Goal: Information Seeking & Learning: Learn about a topic

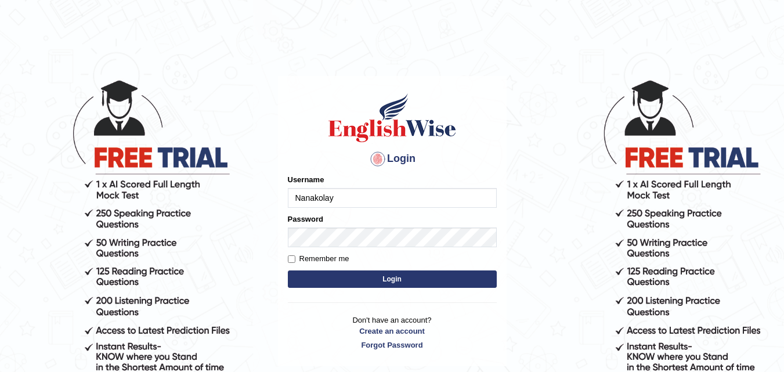
type input "Nanakolay"
click at [348, 283] on button "Login" at bounding box center [392, 278] width 209 height 17
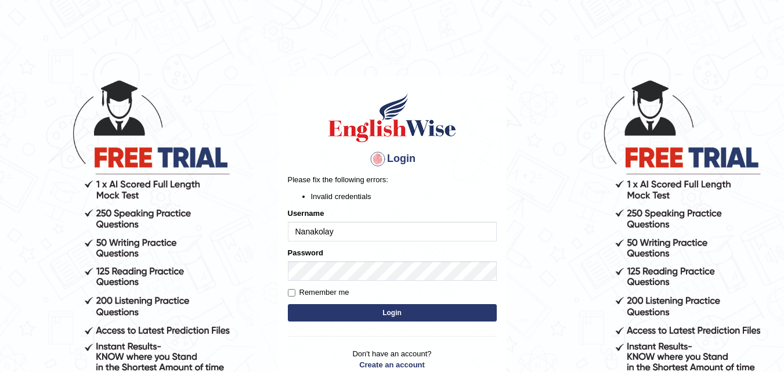
click at [402, 311] on button "Login" at bounding box center [392, 312] width 209 height 17
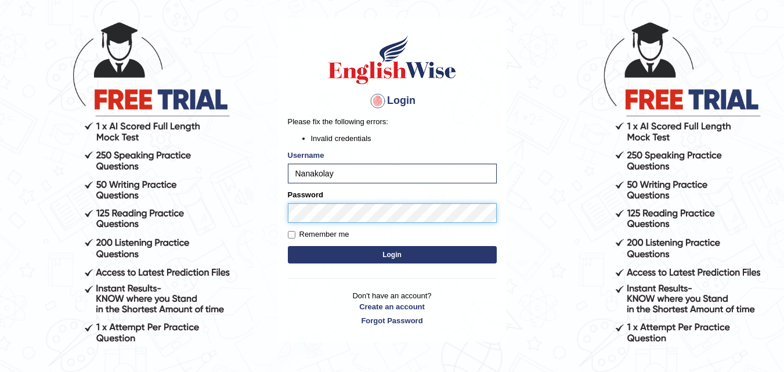
click at [258, 211] on body "Login Please fix the following errors: Invalid credentials Username Nanakolay P…" at bounding box center [392, 167] width 784 height 372
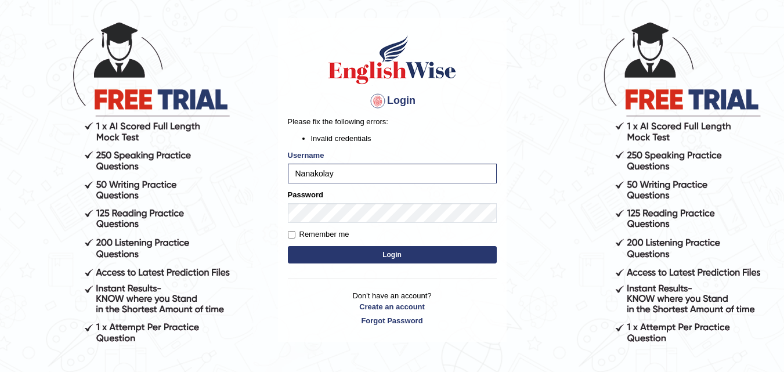
click at [348, 255] on button "Login" at bounding box center [392, 254] width 209 height 17
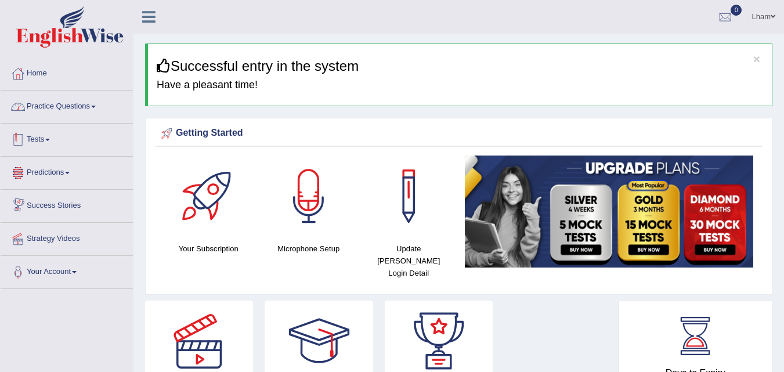
click at [87, 104] on link "Practice Questions" at bounding box center [67, 105] width 132 height 29
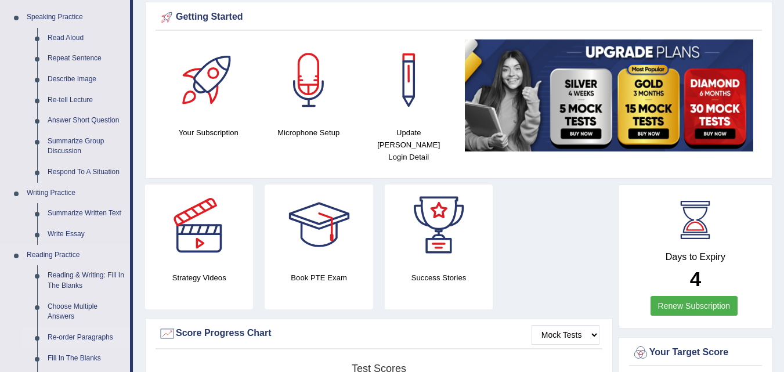
scroll to position [174, 0]
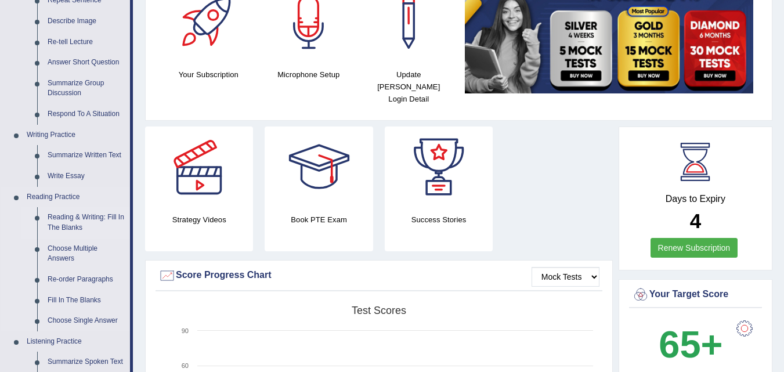
click at [66, 215] on link "Reading & Writing: Fill In The Blanks" at bounding box center [86, 222] width 88 height 31
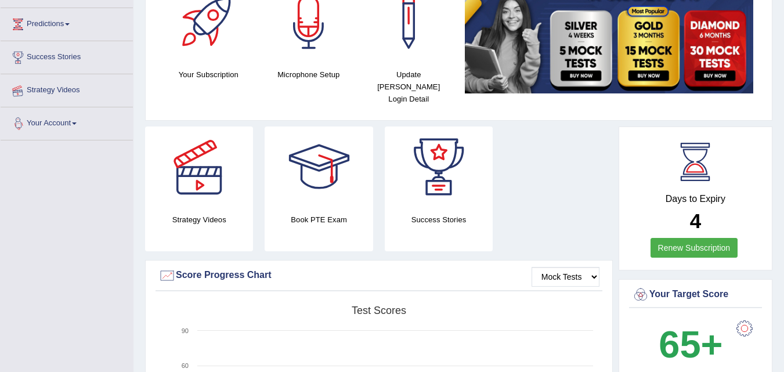
scroll to position [302, 0]
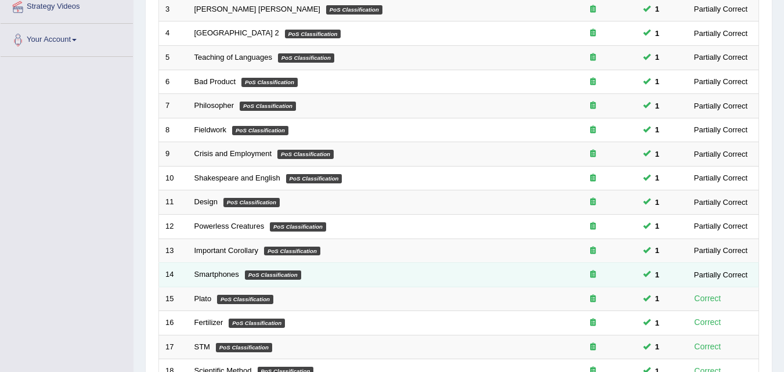
scroll to position [348, 0]
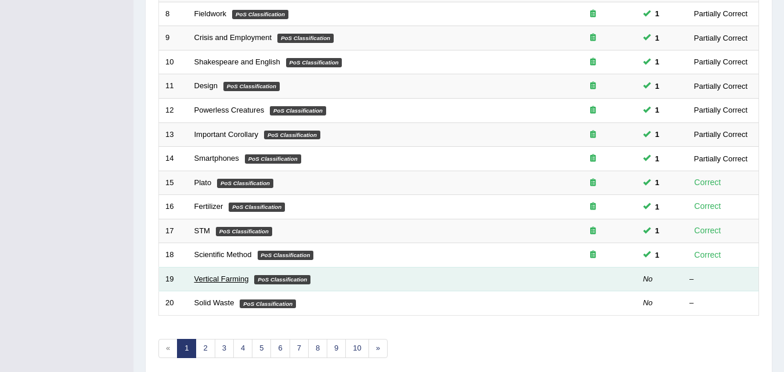
click at [211, 278] on link "Vertical Farming" at bounding box center [221, 279] width 55 height 9
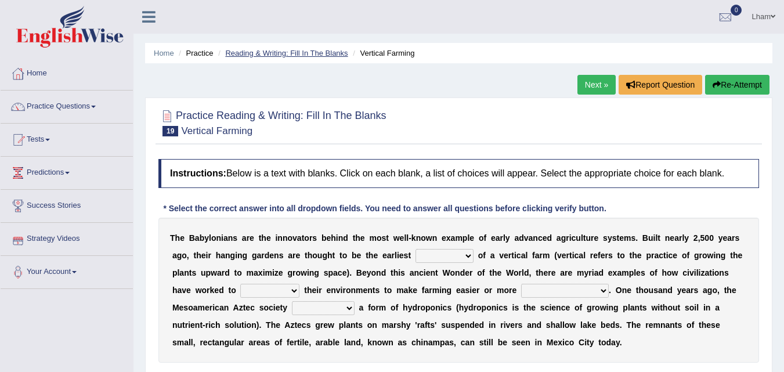
click at [285, 54] on link "Reading & Writing: Fill In The Blanks" at bounding box center [286, 53] width 122 height 9
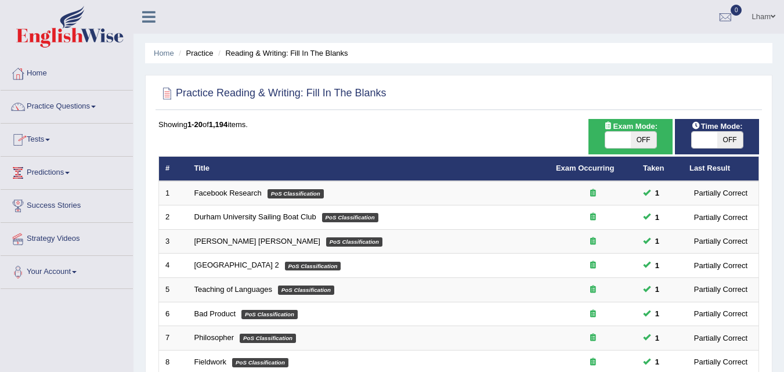
click at [651, 138] on span "OFF" at bounding box center [644, 140] width 26 height 16
checkbox input "true"
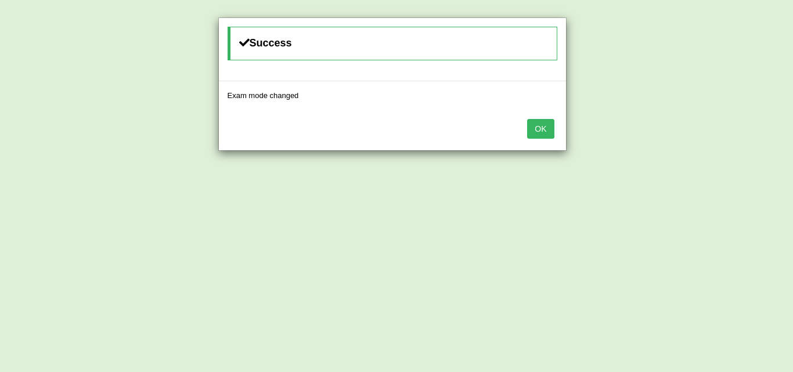
click at [533, 128] on button "OK" at bounding box center [540, 129] width 27 height 20
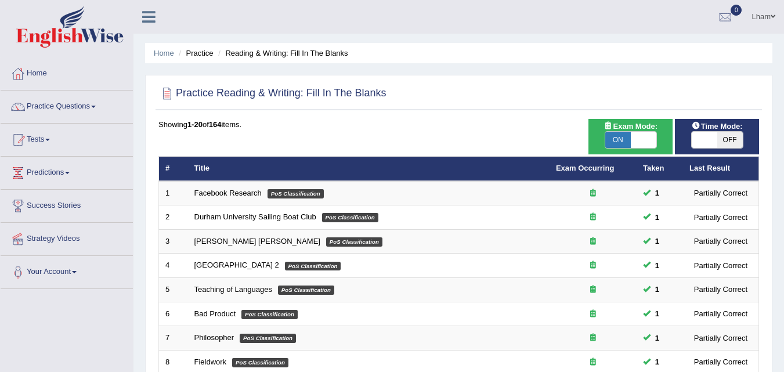
click at [726, 139] on span "OFF" at bounding box center [730, 140] width 26 height 16
checkbox input "true"
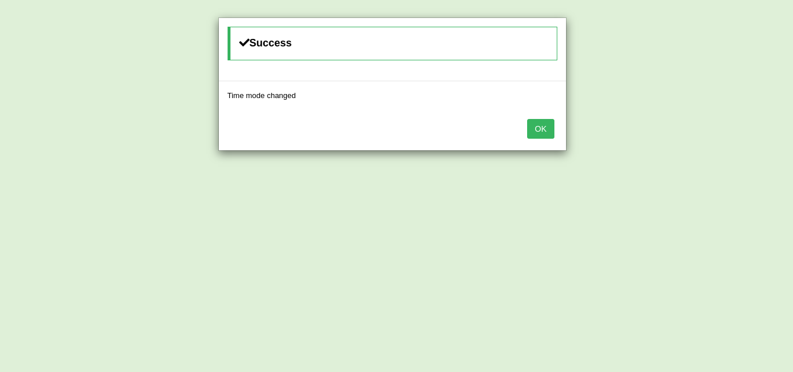
click at [542, 132] on button "OK" at bounding box center [540, 129] width 27 height 20
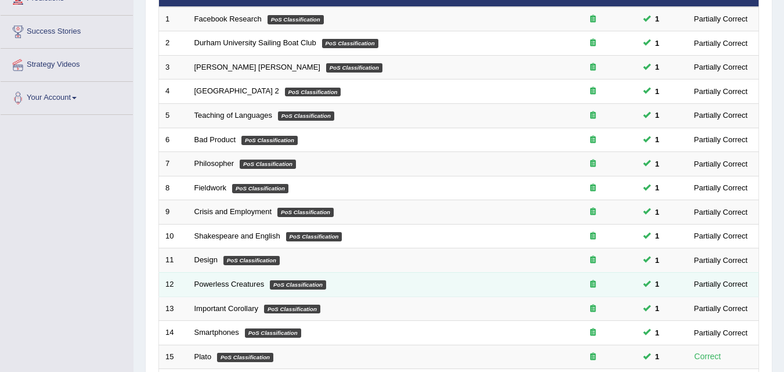
scroll to position [396, 0]
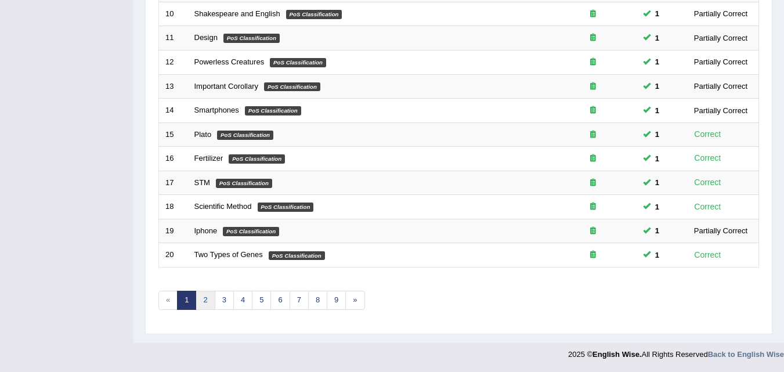
click at [212, 297] on link "2" at bounding box center [205, 300] width 19 height 19
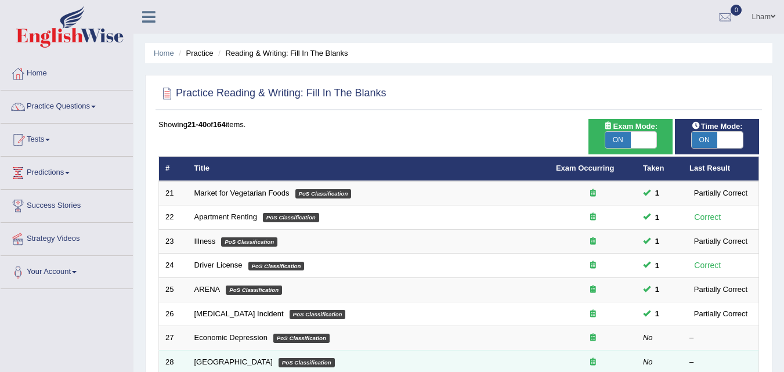
scroll to position [116, 0]
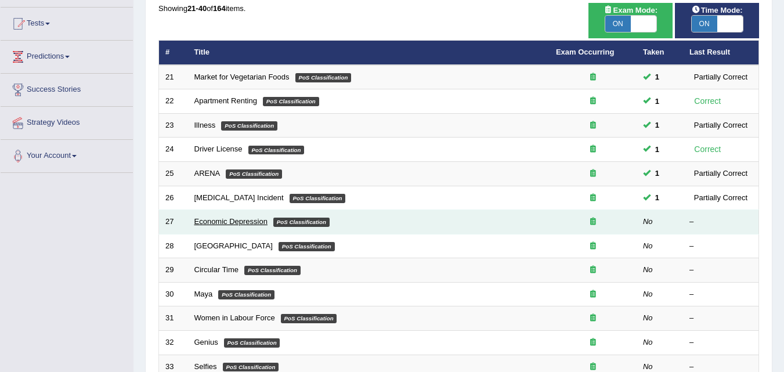
click at [237, 225] on link "Economic Depression" at bounding box center [230, 221] width 73 height 9
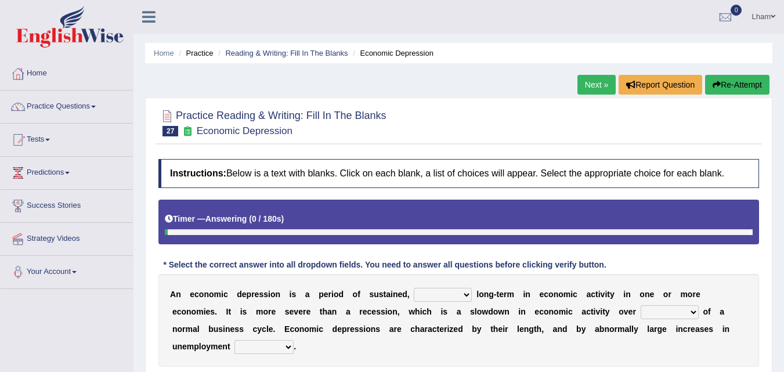
scroll to position [58, 0]
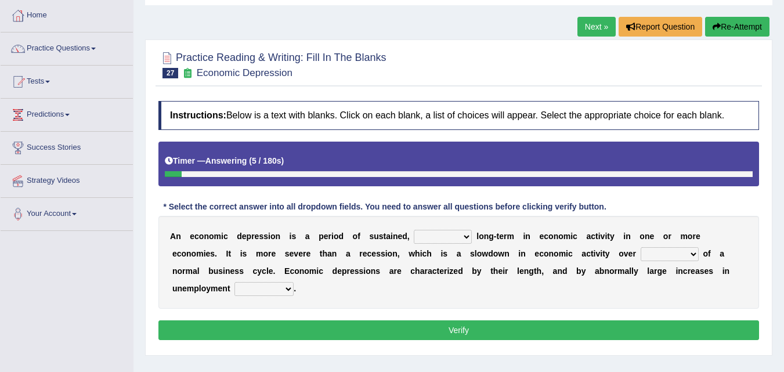
click at [465, 237] on select "variation promotion downturn reduction" at bounding box center [443, 237] width 58 height 14
select select "downturn"
click at [414, 230] on select "variation promotion downturn reduction" at bounding box center [443, 237] width 58 height 14
click at [470, 239] on select "variation promotion downturn reduction" at bounding box center [443, 237] width 58 height 14
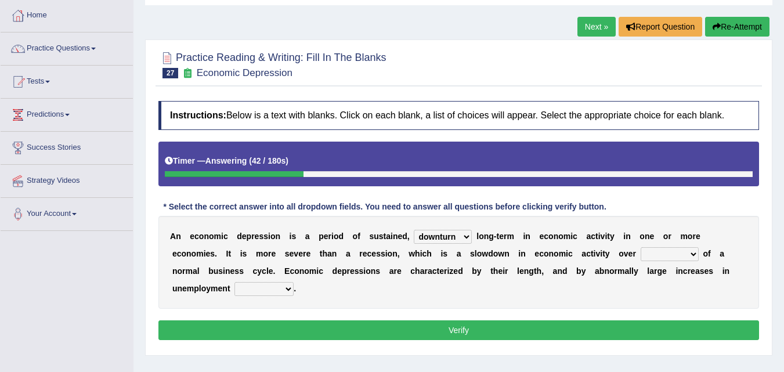
click at [692, 251] on select "an era the course a tally the year" at bounding box center [670, 254] width 58 height 14
select select "the course"
click at [641, 247] on select "an era the course a tally the year" at bounding box center [670, 254] width 58 height 14
click at [287, 289] on select "calculation bias ratio rate" at bounding box center [263, 289] width 59 height 14
select select "rate"
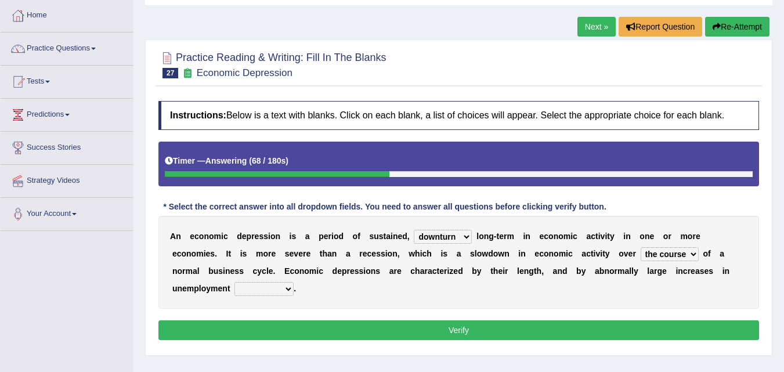
click at [234, 282] on select "calculation bias ratio rate" at bounding box center [263, 289] width 59 height 14
click at [445, 333] on button "Verify" at bounding box center [458, 330] width 601 height 20
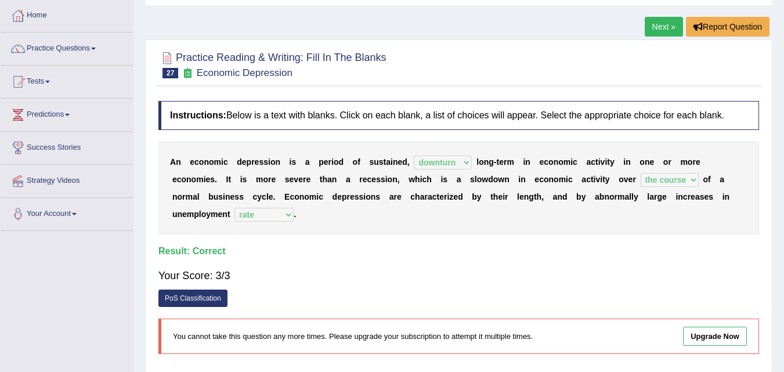
scroll to position [0, 0]
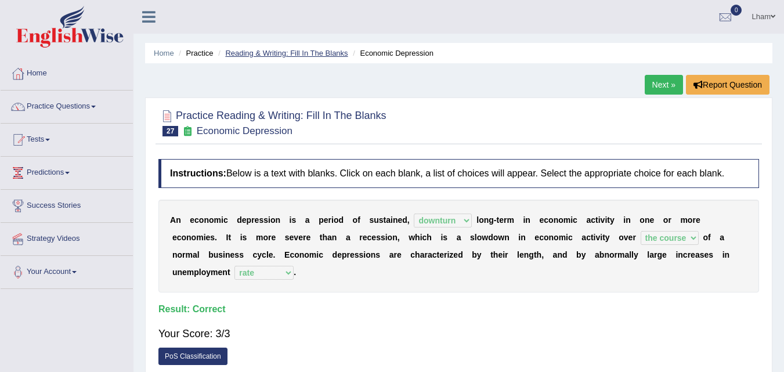
click at [310, 52] on link "Reading & Writing: Fill In The Blanks" at bounding box center [286, 53] width 122 height 9
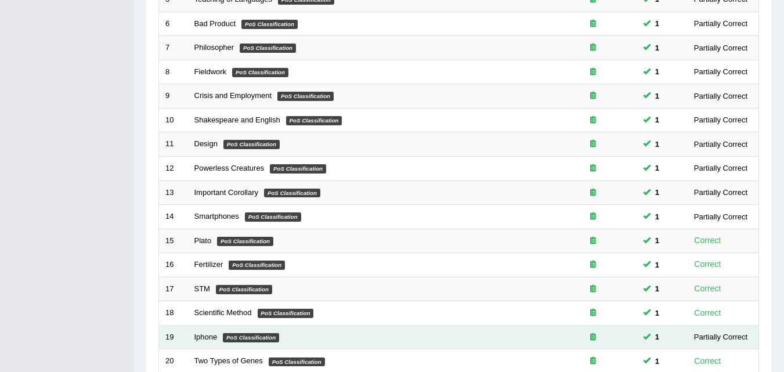
scroll to position [396, 0]
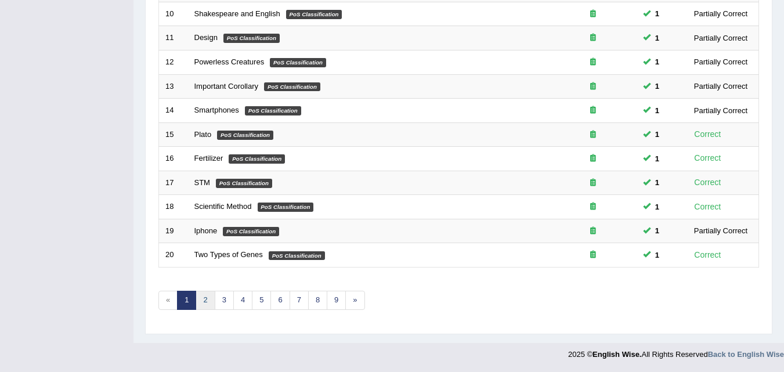
click at [212, 301] on link "2" at bounding box center [205, 300] width 19 height 19
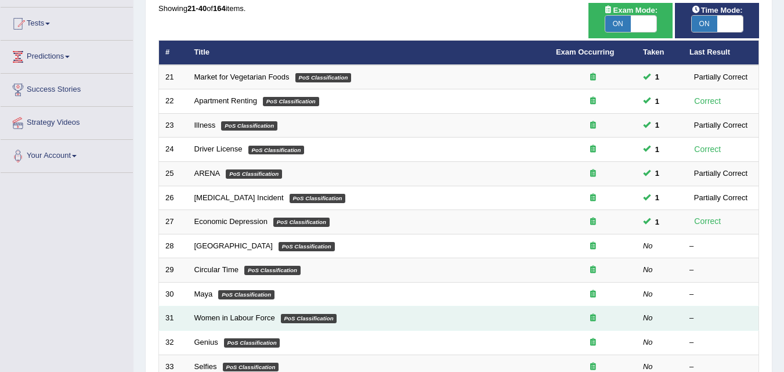
scroll to position [290, 0]
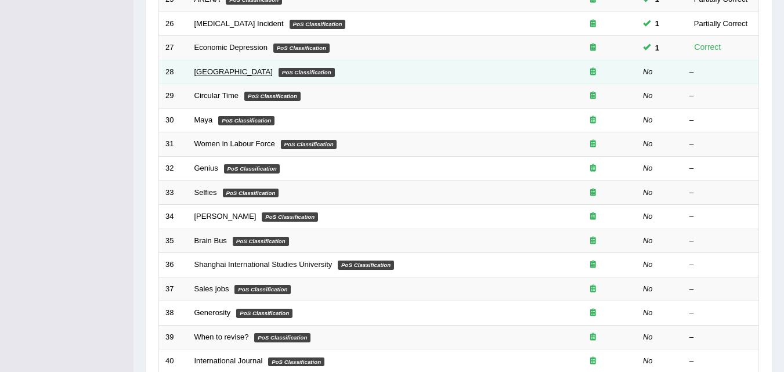
click at [205, 74] on link "[GEOGRAPHIC_DATA]" at bounding box center [233, 71] width 78 height 9
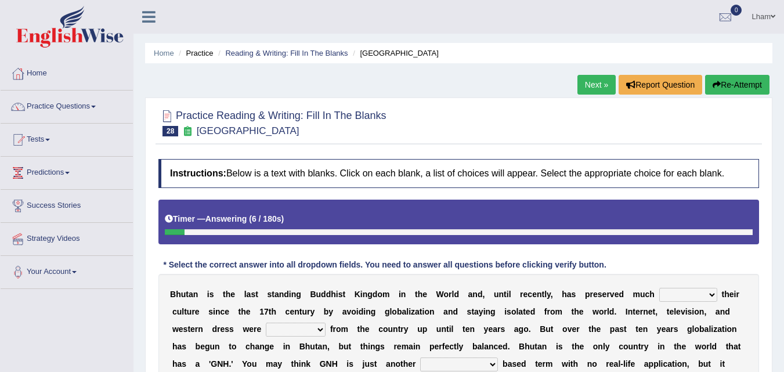
scroll to position [58, 0]
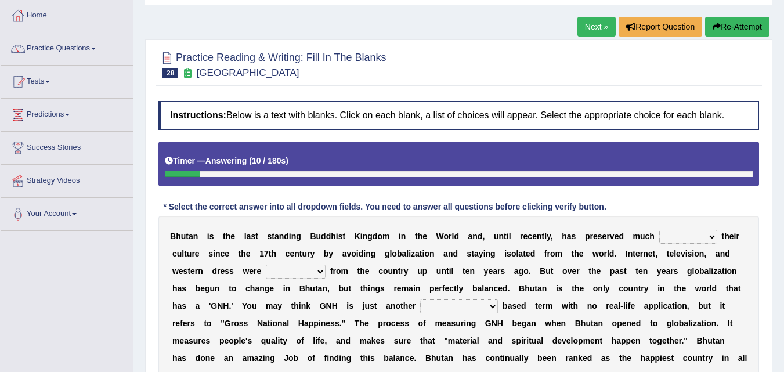
click at [712, 236] on select "of about to for" at bounding box center [688, 237] width 58 height 14
select select "of"
click at [659, 230] on select "of about to for" at bounding box center [688, 237] width 58 height 14
click at [317, 272] on select "summoned observed displayed banned" at bounding box center [296, 272] width 60 height 14
select select "banned"
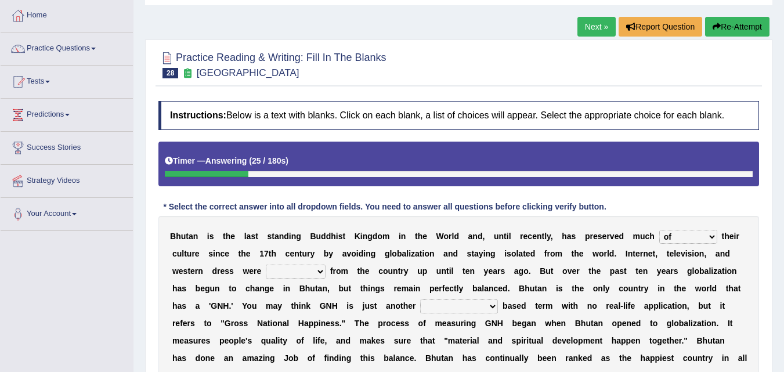
click at [266, 265] on select "summoned observed displayed banned" at bounding box center [296, 272] width 60 height 14
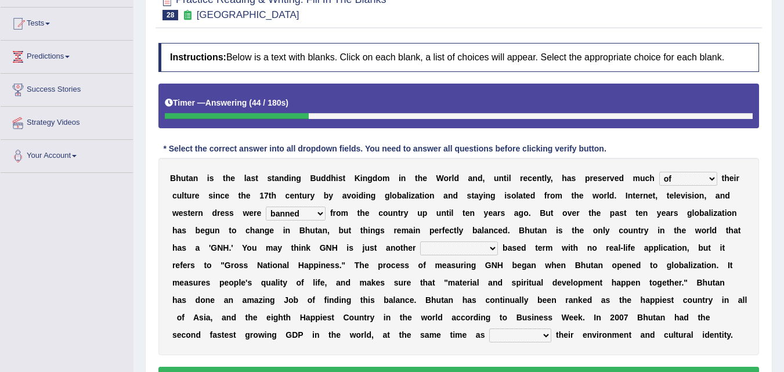
click at [493, 249] on select "statistically barely overwhelmingly roughly" at bounding box center [459, 248] width 78 height 14
select select "statistically"
click at [420, 241] on select "statistically barely overwhelmingly roughly" at bounding box center [459, 248] width 78 height 14
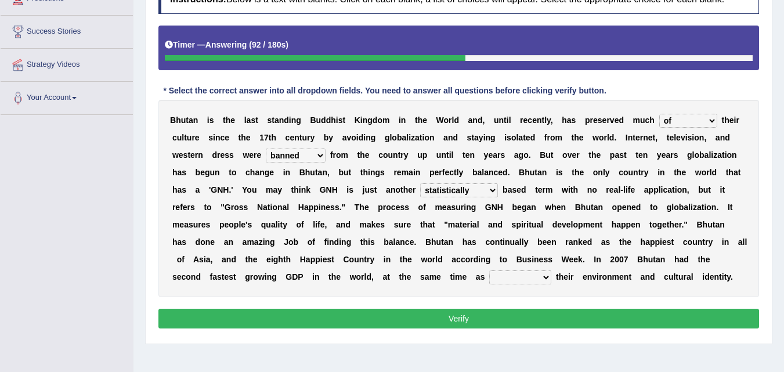
click at [544, 276] on select "demeaning intruding maintaining mourning" at bounding box center [520, 277] width 62 height 14
select select "maintaining"
click at [489, 270] on select "demeaning intruding maintaining mourning" at bounding box center [520, 277] width 62 height 14
click at [515, 315] on button "Verify" at bounding box center [458, 319] width 601 height 20
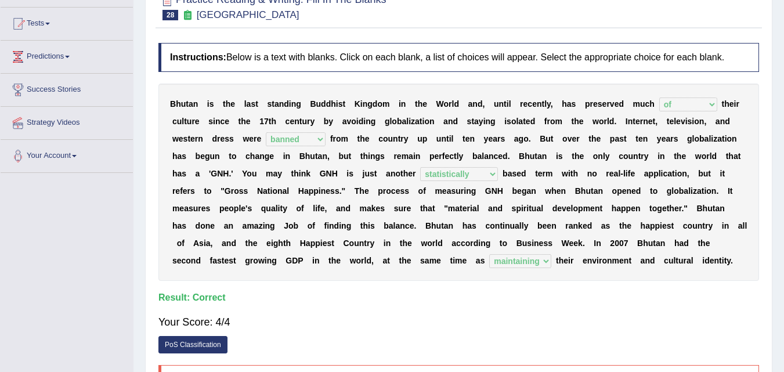
scroll to position [0, 0]
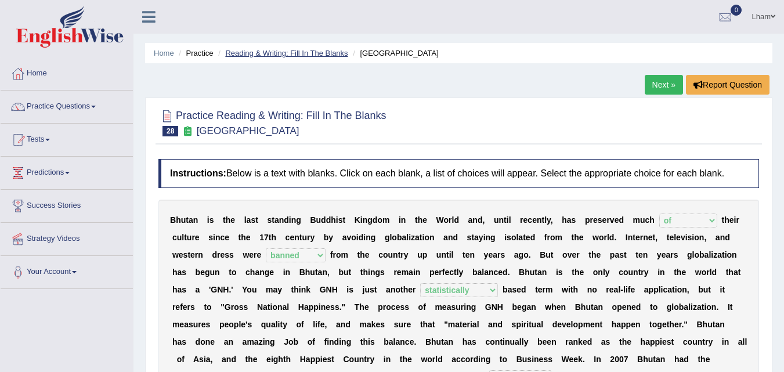
click at [280, 54] on link "Reading & Writing: Fill In The Blanks" at bounding box center [286, 53] width 122 height 9
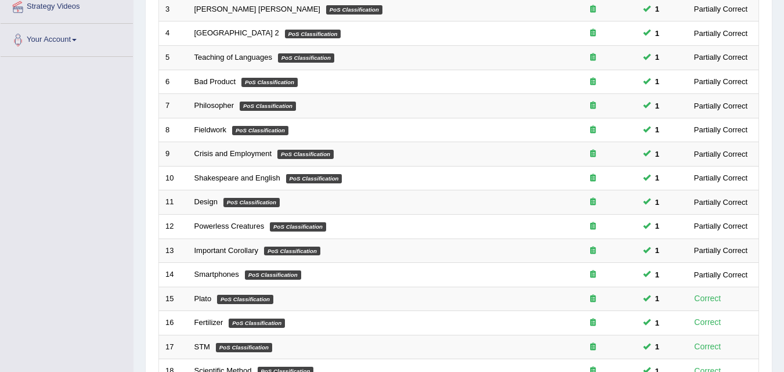
scroll to position [396, 0]
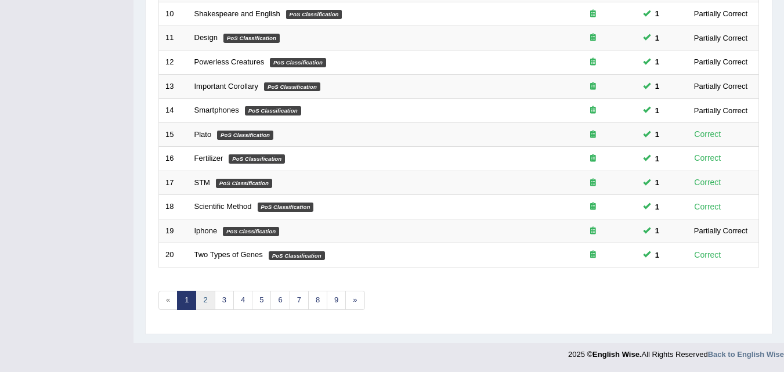
click at [206, 303] on link "2" at bounding box center [205, 300] width 19 height 19
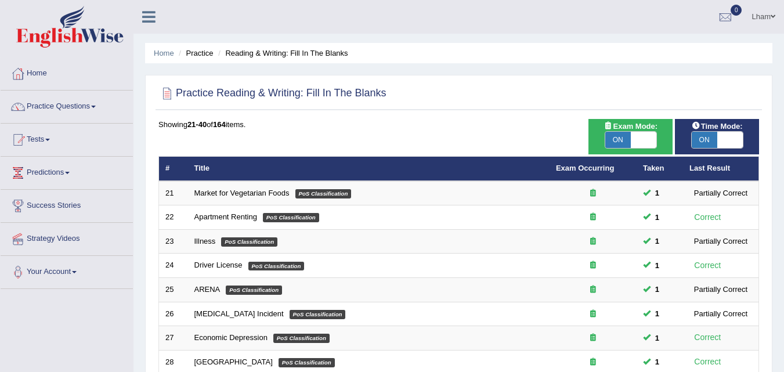
scroll to position [232, 0]
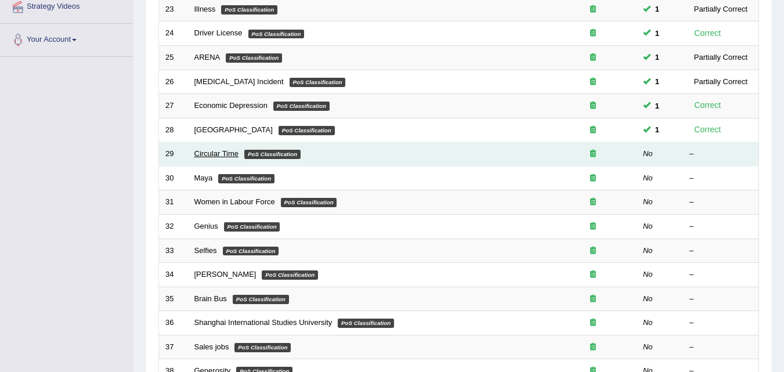
click at [215, 154] on link "Circular Time" at bounding box center [216, 153] width 45 height 9
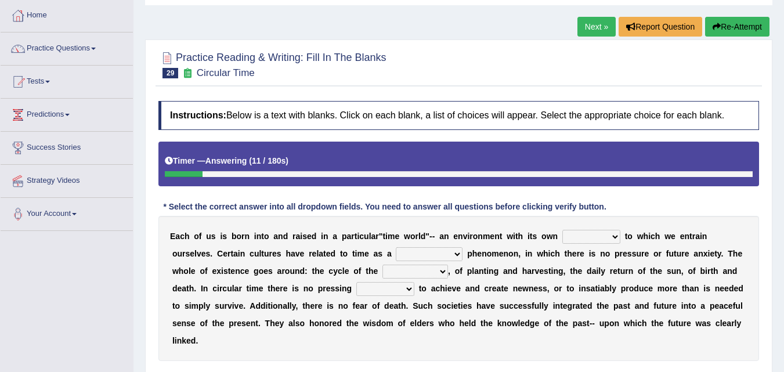
scroll to position [116, 0]
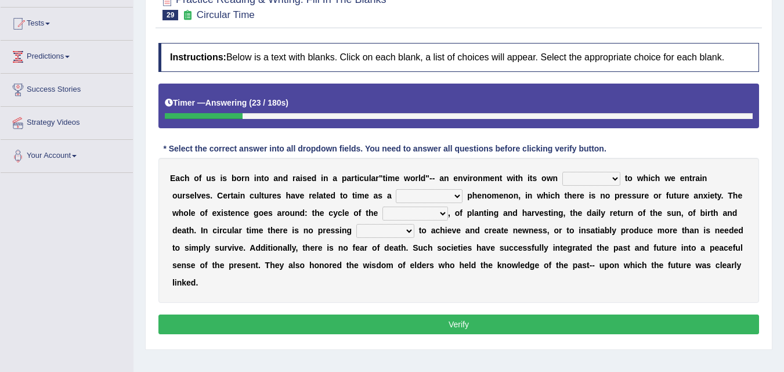
click at [612, 178] on select "area shape rhythm inclination" at bounding box center [591, 179] width 58 height 14
select select "rhythm"
click at [562, 172] on select "area shape rhythm inclination" at bounding box center [591, 179] width 58 height 14
click at [463, 196] on b at bounding box center [465, 195] width 5 height 9
click at [458, 196] on select "cyclical conventional recycling cylindrical" at bounding box center [429, 196] width 67 height 14
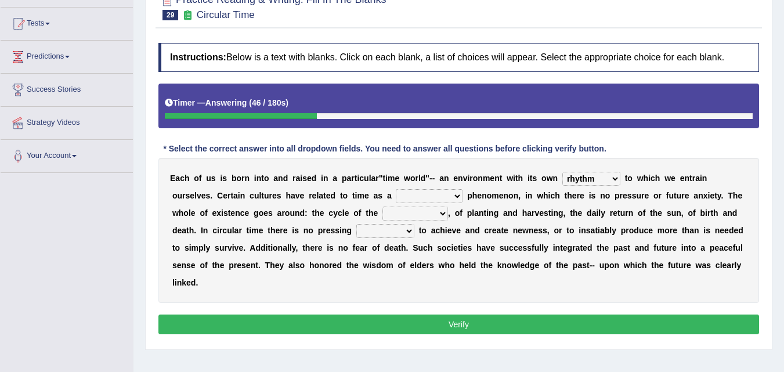
select select "conventional"
click at [396, 189] on select "cyclical conventional recycling cylindrical" at bounding box center [429, 196] width 67 height 14
click at [441, 214] on select "days seasons arrangement periods" at bounding box center [415, 214] width 66 height 14
select select "seasons"
click at [382, 207] on select "days seasons arrangement periods" at bounding box center [415, 214] width 66 height 14
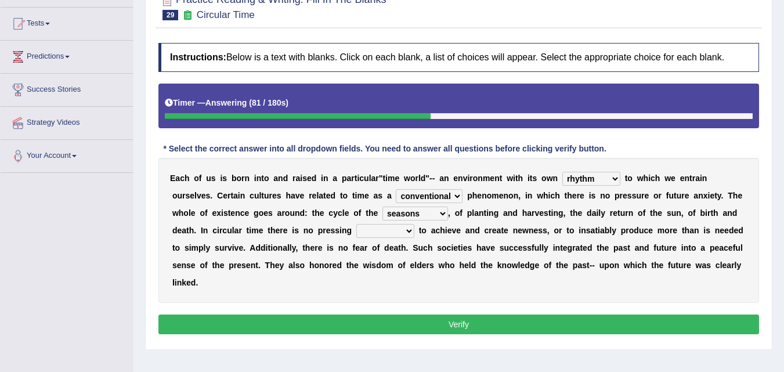
click at [449, 198] on select "cyclical conventional recycling cylindrical" at bounding box center [429, 196] width 67 height 14
click at [396, 302] on div "E a c h o f u s i s b o r n i n t o a n d r a i s e d i n a p a r t i c u l a r…" at bounding box center [458, 230] width 601 height 145
click at [409, 229] on select "issue point cause need" at bounding box center [385, 231] width 58 height 14
select select "issue"
click at [356, 224] on select "issue point cause need" at bounding box center [385, 231] width 58 height 14
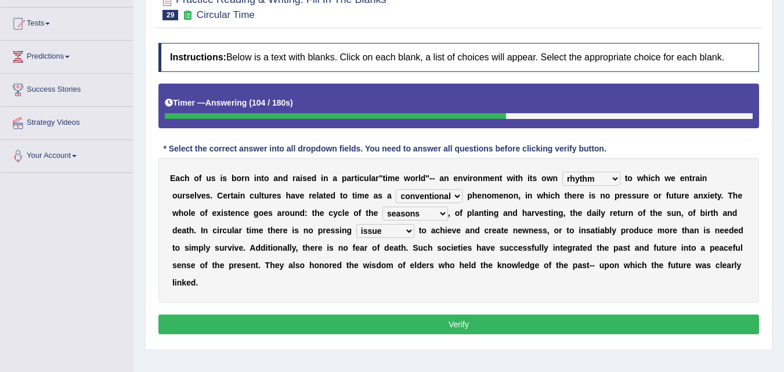
click at [459, 319] on button "Verify" at bounding box center [458, 325] width 601 height 20
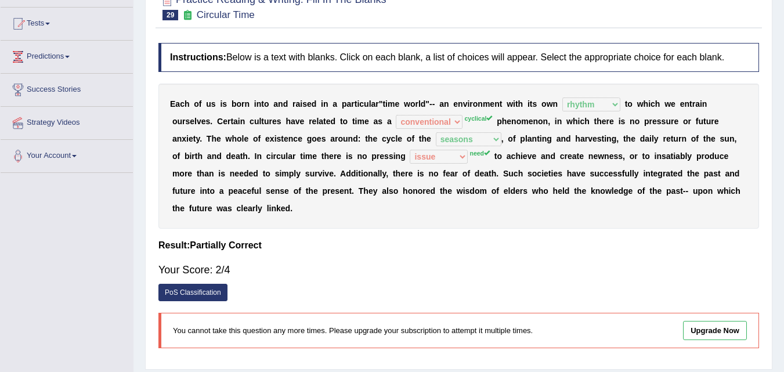
scroll to position [0, 0]
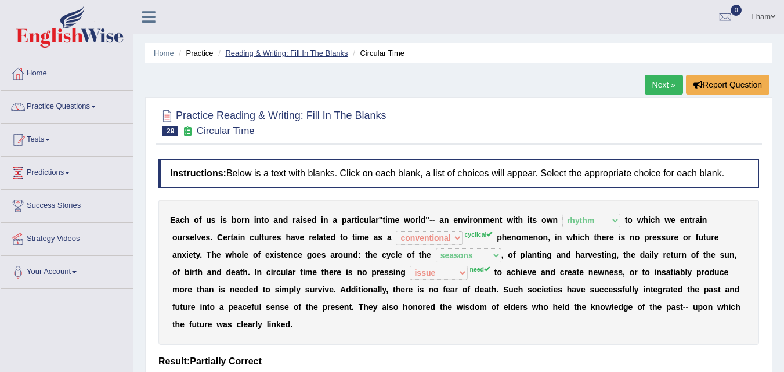
click at [268, 50] on link "Reading & Writing: Fill In The Blanks" at bounding box center [286, 53] width 122 height 9
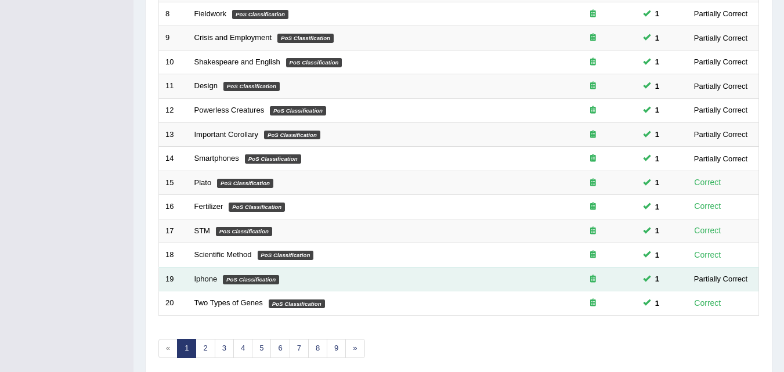
scroll to position [396, 0]
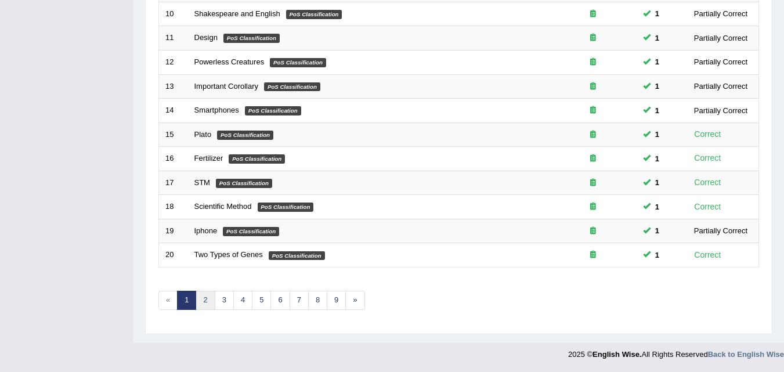
click at [207, 297] on link "2" at bounding box center [205, 300] width 19 height 19
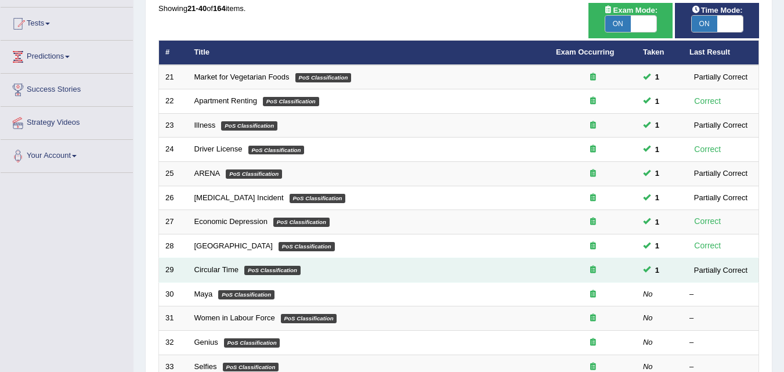
scroll to position [174, 0]
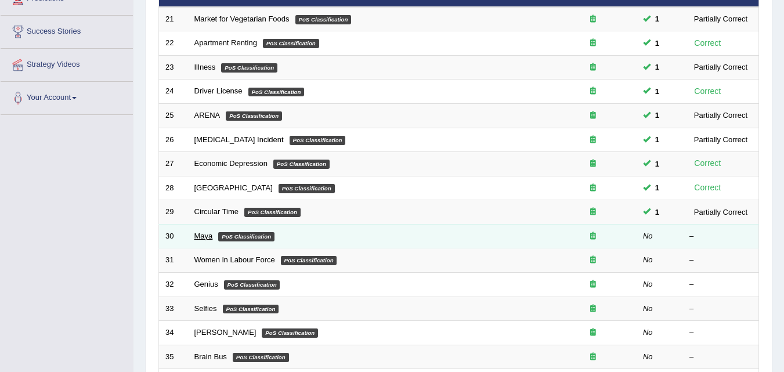
click at [205, 233] on link "Maya" at bounding box center [203, 236] width 19 height 9
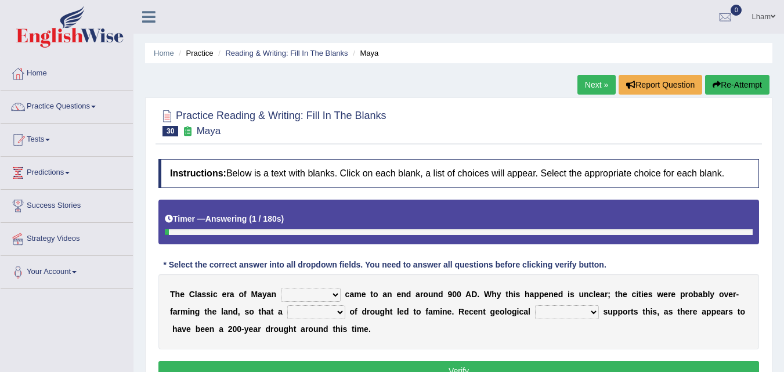
scroll to position [116, 0]
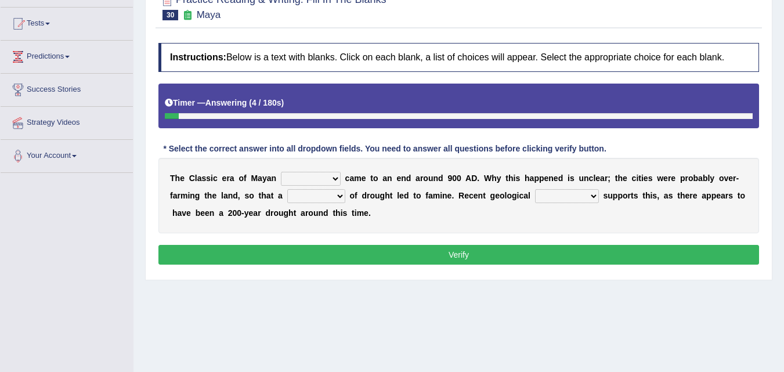
click at [334, 178] on select "community society civilization class" at bounding box center [311, 179] width 60 height 14
select select "civilization"
click at [281, 172] on select "community society civilization class" at bounding box center [311, 179] width 60 height 14
click at [343, 195] on select "time period range phase" at bounding box center [316, 196] width 58 height 14
select select "range"
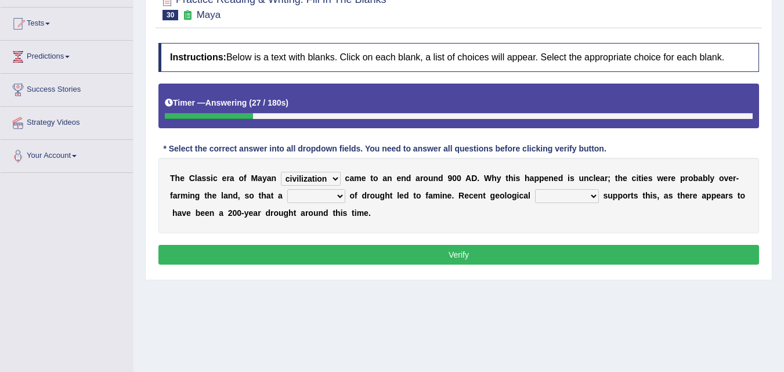
click at [287, 189] on select "time period range phase" at bounding box center [316, 196] width 58 height 14
click at [595, 198] on select "research test examination exploitation" at bounding box center [567, 196] width 64 height 14
select select "research"
click at [535, 189] on select "research test examination exploitation" at bounding box center [567, 196] width 64 height 14
click at [514, 247] on button "Verify" at bounding box center [458, 255] width 601 height 20
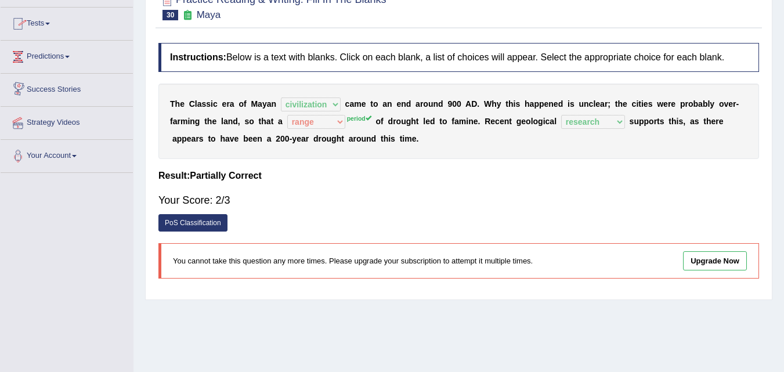
scroll to position [0, 0]
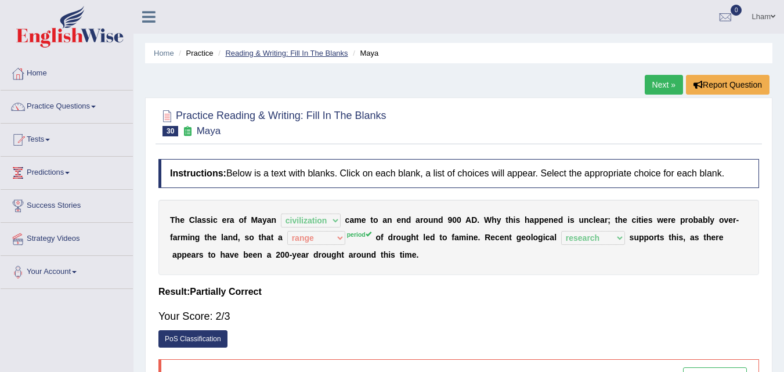
click at [282, 55] on link "Reading & Writing: Fill In The Blanks" at bounding box center [286, 53] width 122 height 9
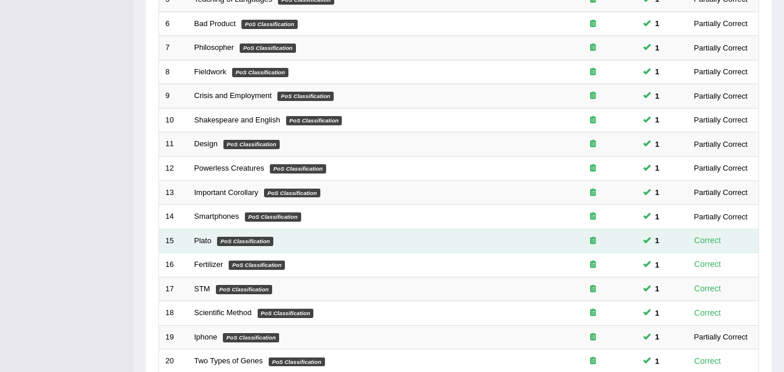
scroll to position [396, 0]
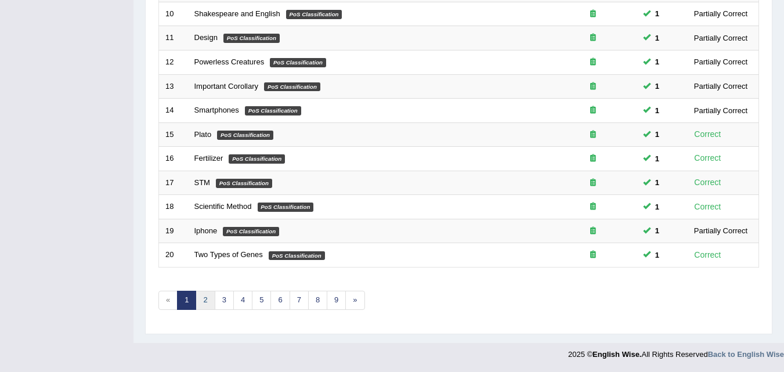
click at [207, 302] on link "2" at bounding box center [205, 300] width 19 height 19
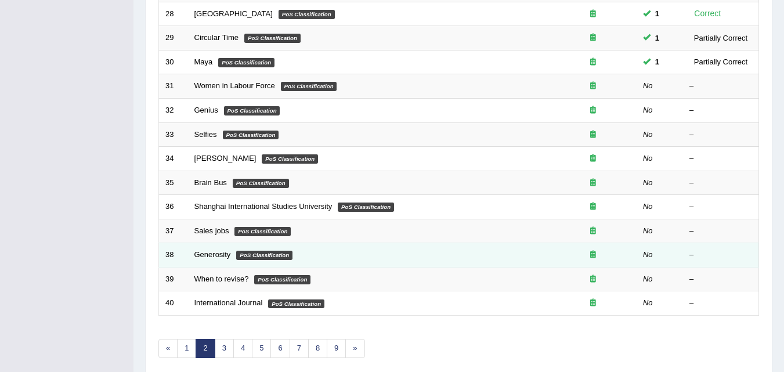
scroll to position [396, 0]
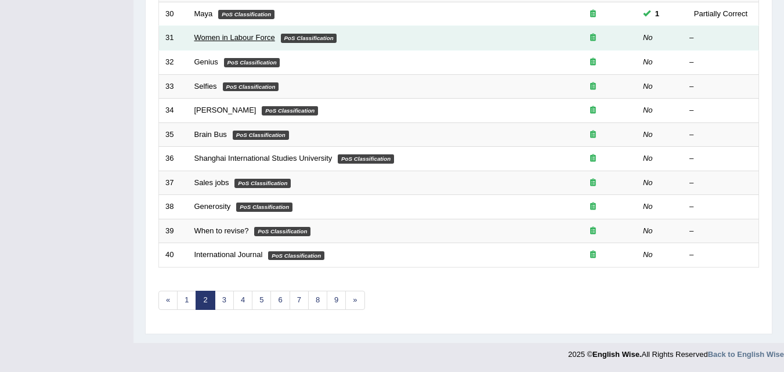
click at [234, 39] on link "Women in Labour Force" at bounding box center [234, 37] width 81 height 9
